Goal: Understand process/instructions

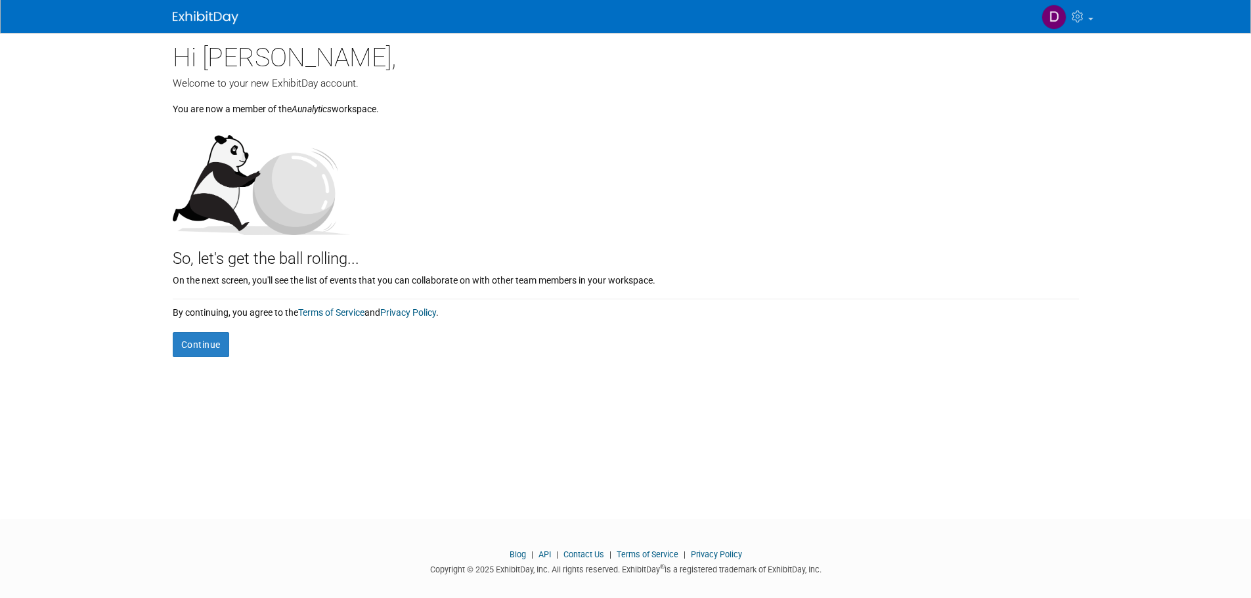
drag, startPoint x: 348, startPoint y: 279, endPoint x: 541, endPoint y: 267, distance: 193.5
click at [541, 267] on div "Hi David, Welcome to your new ExhibitDay account. You are now a member of the A…" at bounding box center [626, 195] width 907 height 325
click at [541, 269] on div "So, let's get the ball rolling..." at bounding box center [626, 252] width 907 height 35
click at [543, 285] on div "On the next screen, you'll see the list of events that you can collaborate on w…" at bounding box center [626, 279] width 907 height 16
click at [546, 281] on div "On the next screen, you'll see the list of events that you can collaborate on w…" at bounding box center [626, 279] width 907 height 16
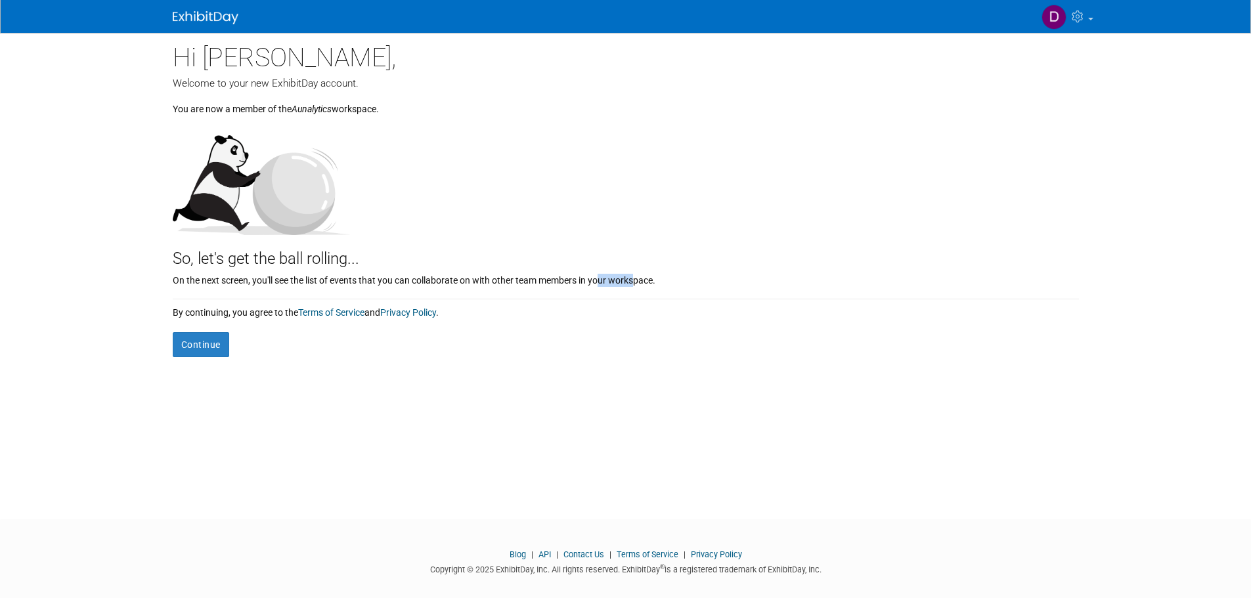
click at [546, 281] on div "On the next screen, you'll see the list of events that you can collaborate on w…" at bounding box center [626, 279] width 907 height 16
click at [166, 350] on div "Hi David, Welcome to your new ExhibitDay account. You are now a member of the A…" at bounding box center [626, 264] width 926 height 463
click at [190, 346] on button "Continue" at bounding box center [201, 344] width 56 height 25
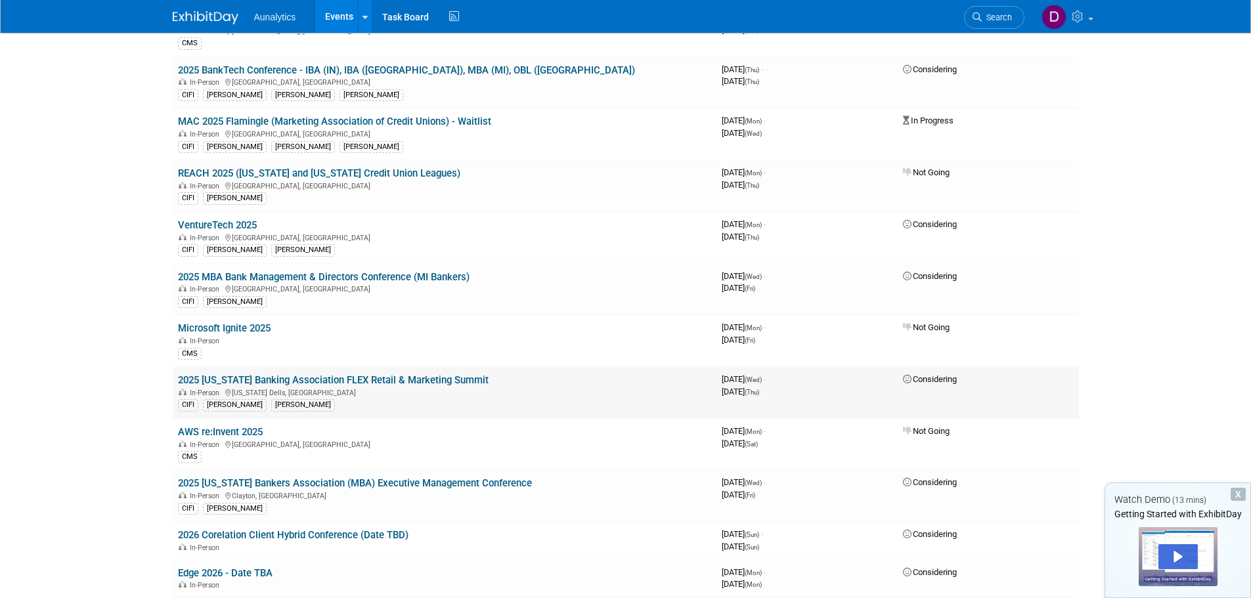
scroll to position [674, 0]
